Goal: Obtain resource: Obtain resource

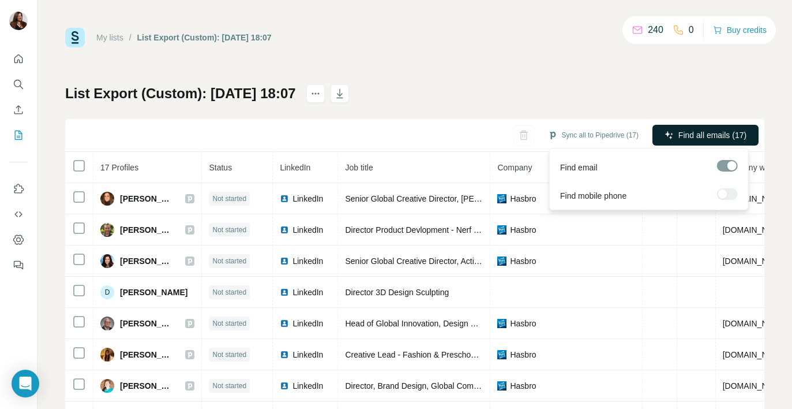
click at [720, 164] on div at bounding box center [727, 166] width 21 height 12
click at [695, 129] on span "Find all emails (17)" at bounding box center [713, 135] width 68 height 12
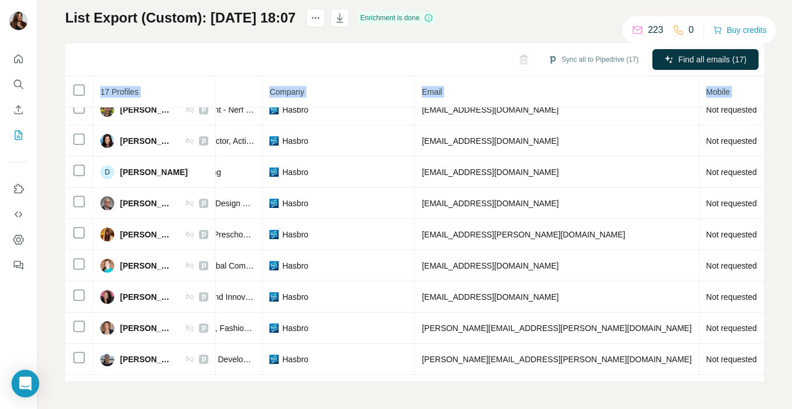
scroll to position [263, 332]
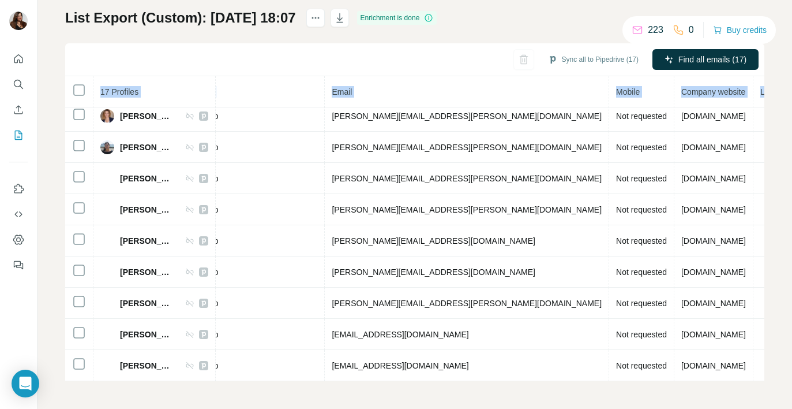
drag, startPoint x: 121, startPoint y: 197, endPoint x: 740, endPoint y: 416, distance: 657.4
click at [740, 408] on html "My lists / List Export (Custom): 24/09/2025 18:07 223 0 Buy credits List Export…" at bounding box center [396, 204] width 792 height 409
copy table "17 Profiles Status LinkedIn Job title Company Email Mobile Company website Land…"
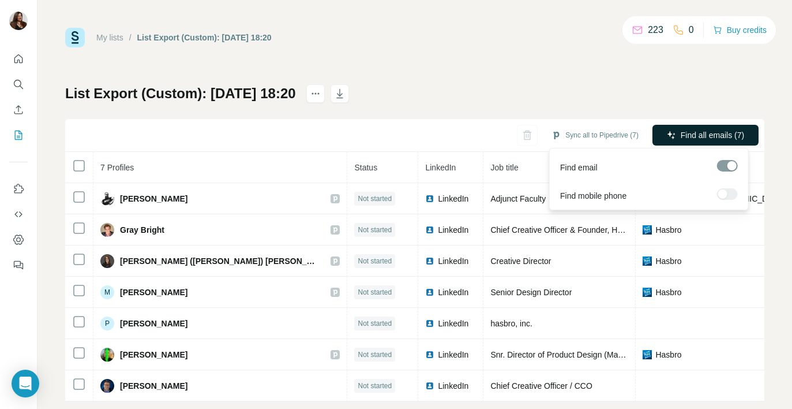
click at [698, 136] on span "Find all emails (7)" at bounding box center [712, 135] width 63 height 12
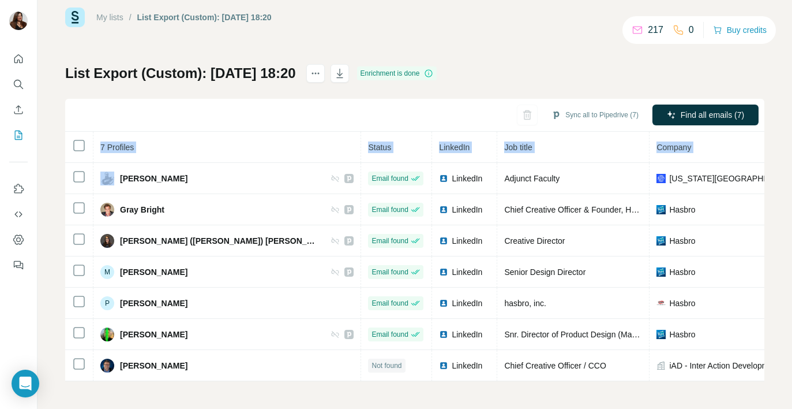
scroll to position [0, 330]
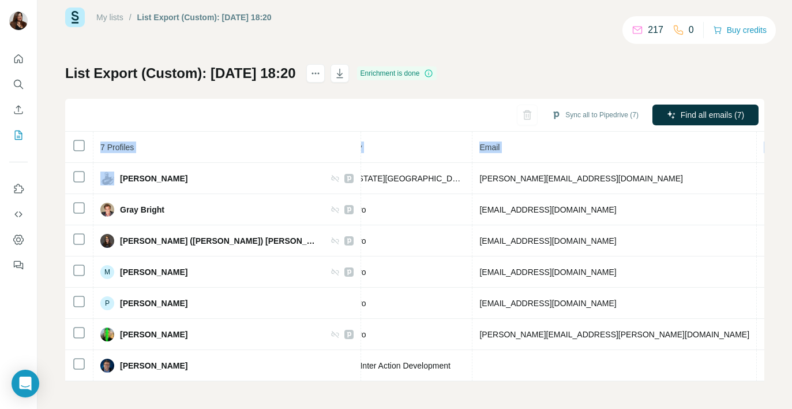
drag, startPoint x: 119, startPoint y: 171, endPoint x: 788, endPoint y: 376, distance: 698.8
click at [788, 376] on div "My lists / List Export (Custom): 24/09/2025 18:20 217 0 Buy credits List Export…" at bounding box center [415, 204] width 755 height 409
copy table "7 Profiles Status LinkedIn Job title Company Email Mobile Company website Landl…"
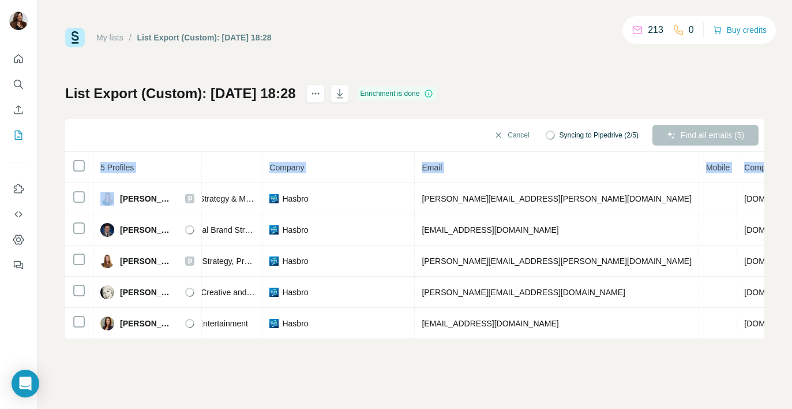
scroll to position [0, 252]
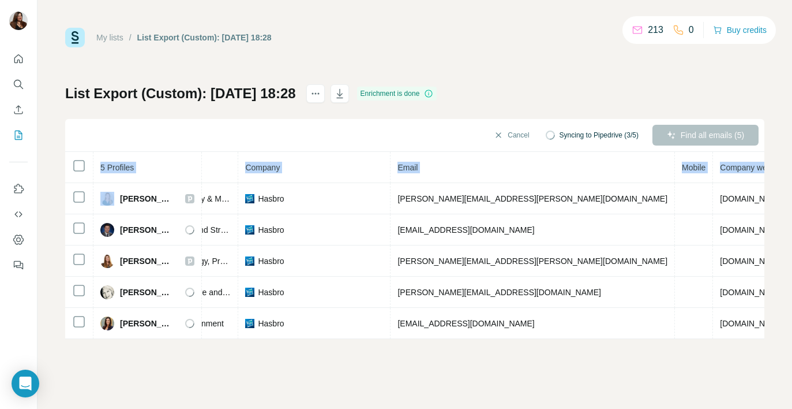
drag, startPoint x: 121, startPoint y: 198, endPoint x: 803, endPoint y: 346, distance: 698.5
click at [792, 346] on html "My lists / List Export (Custom): 24/09/2025 18:28 213 0 Buy credits List Export…" at bounding box center [396, 204] width 792 height 409
copy table "5 Profiles Status LinkedIn Job title Company Email Mobile Company website Landl…"
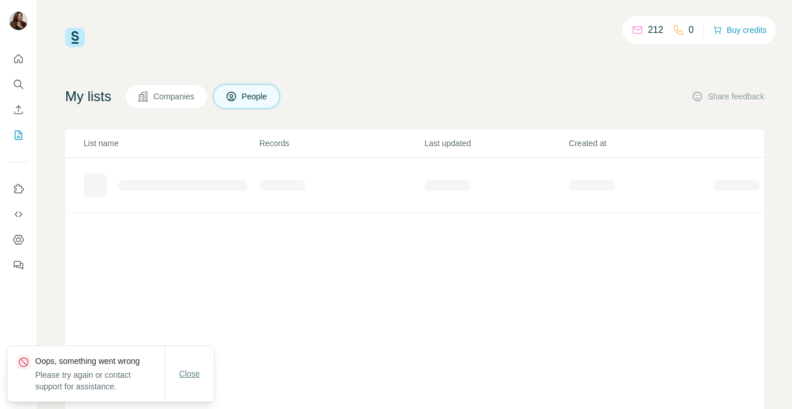
click at [190, 373] on span "Close" at bounding box center [189, 374] width 21 height 12
